Goal: Check status: Check status

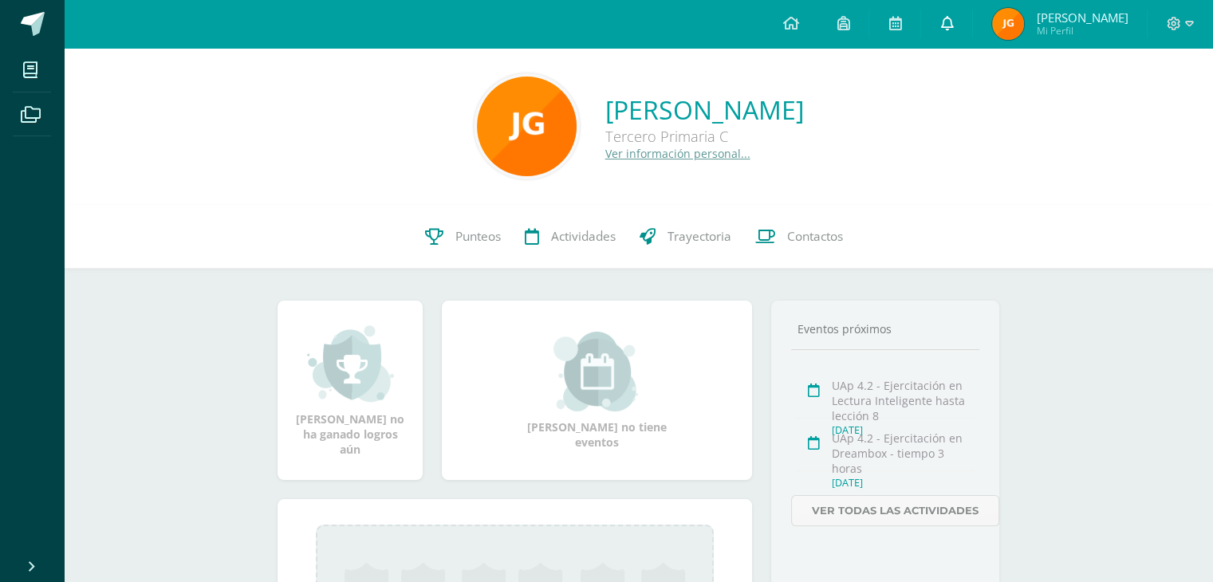
click at [953, 23] on icon at bounding box center [946, 23] width 13 height 14
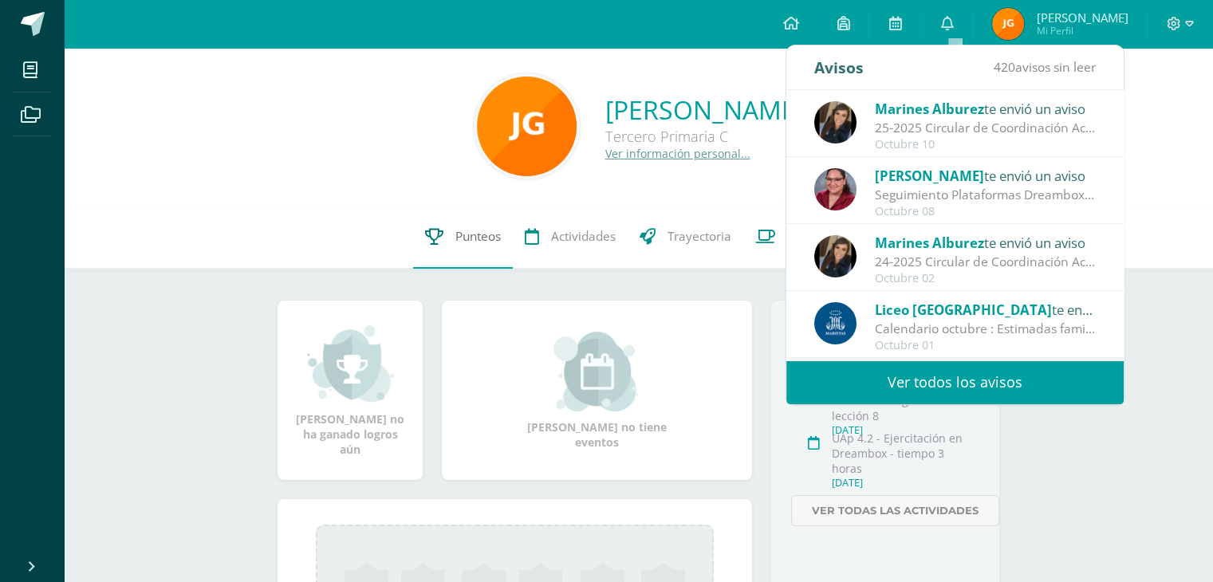
click at [479, 231] on span "Punteos" at bounding box center [477, 236] width 45 height 17
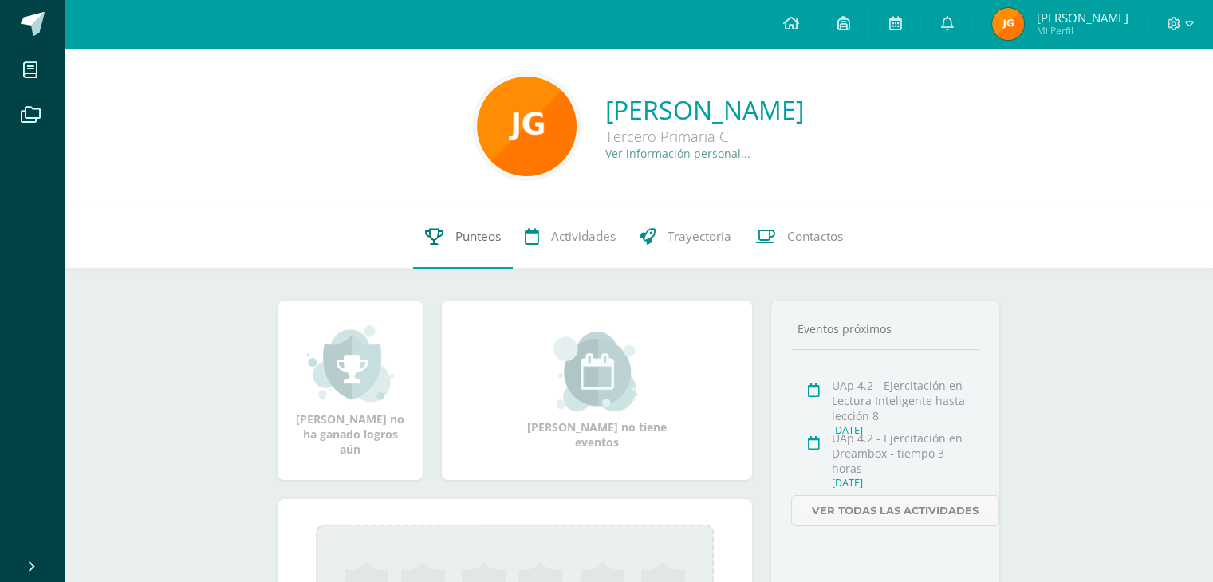
click at [429, 240] on icon at bounding box center [434, 236] width 18 height 17
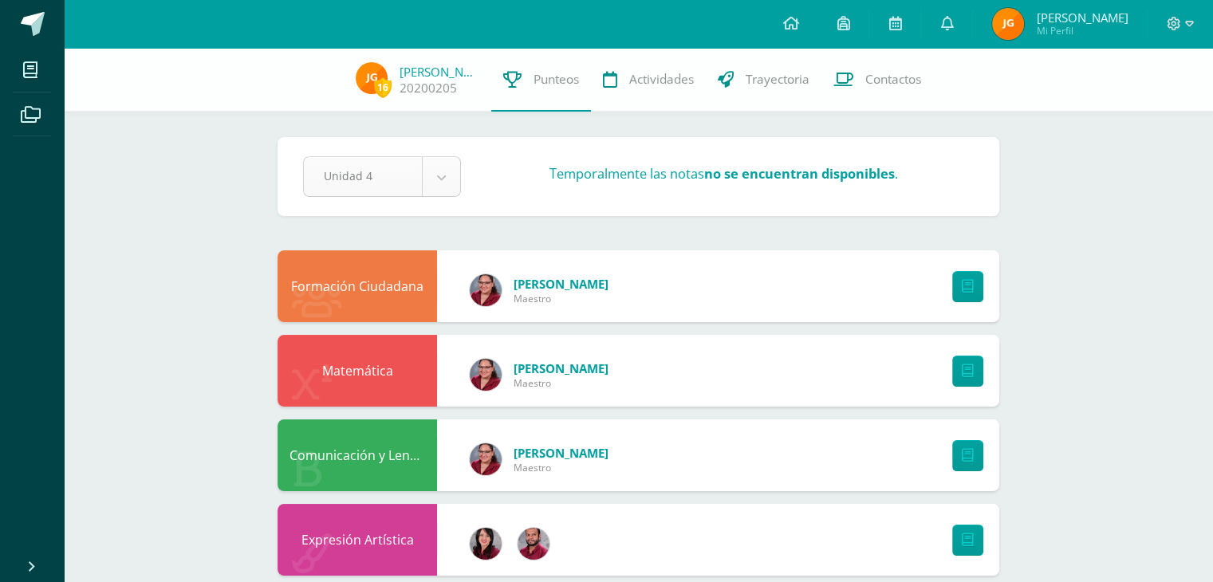
click at [449, 165] on body "Mis cursos Archivos Cerrar panel Comunicación y Lenguaje,Idioma Español Tercero…" at bounding box center [606, 515] width 1213 height 1031
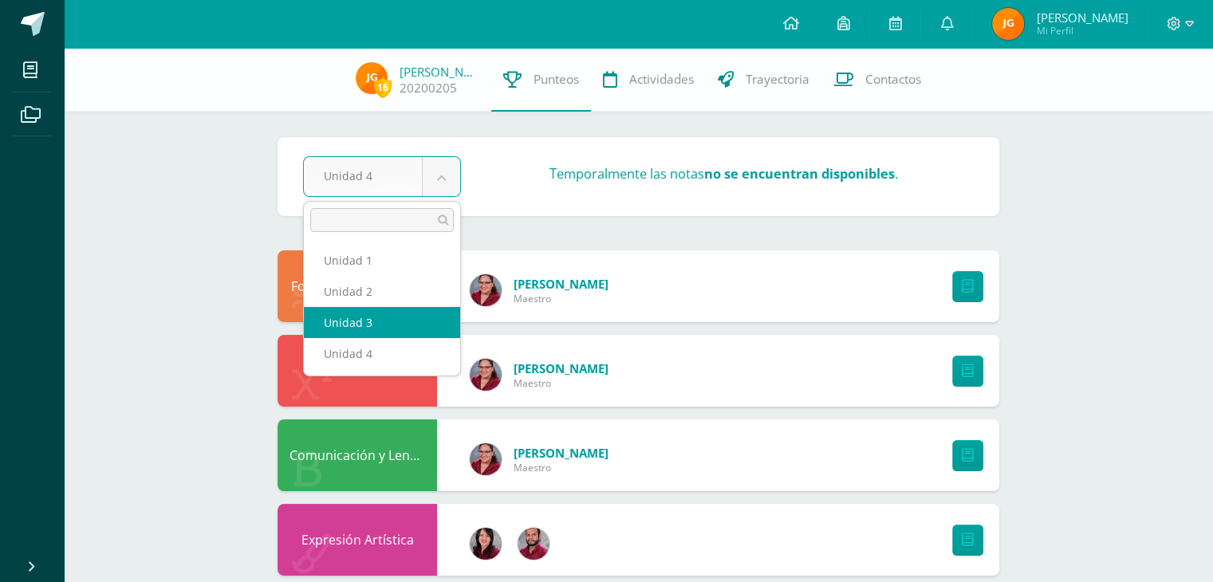
select select "Unidad 3"
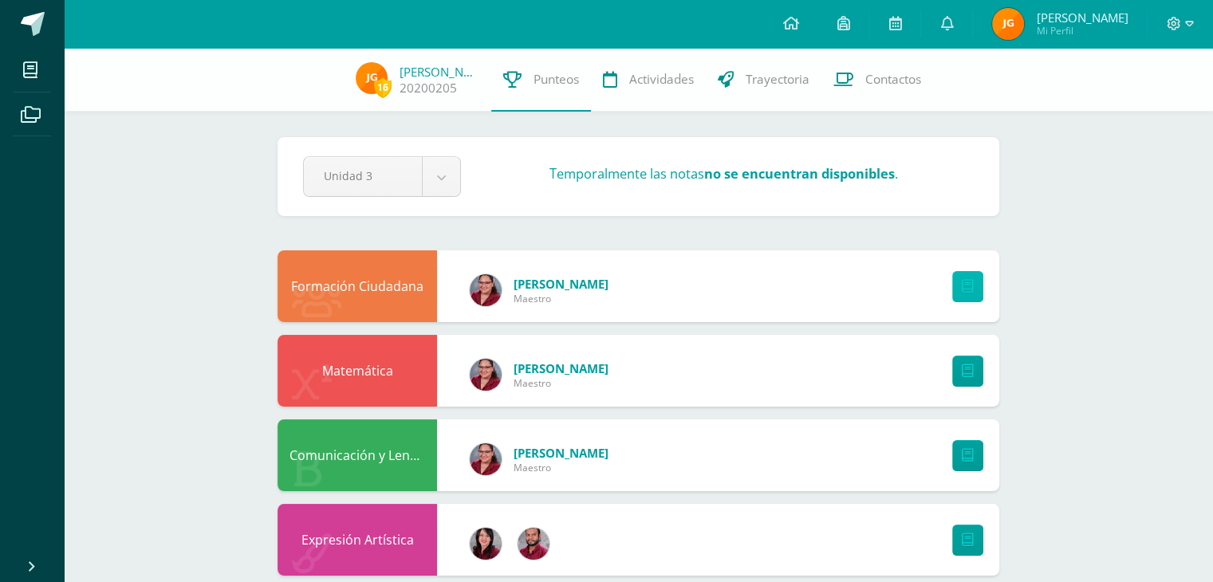
click at [970, 285] on icon at bounding box center [968, 287] width 12 height 14
